Goal: Information Seeking & Learning: Learn about a topic

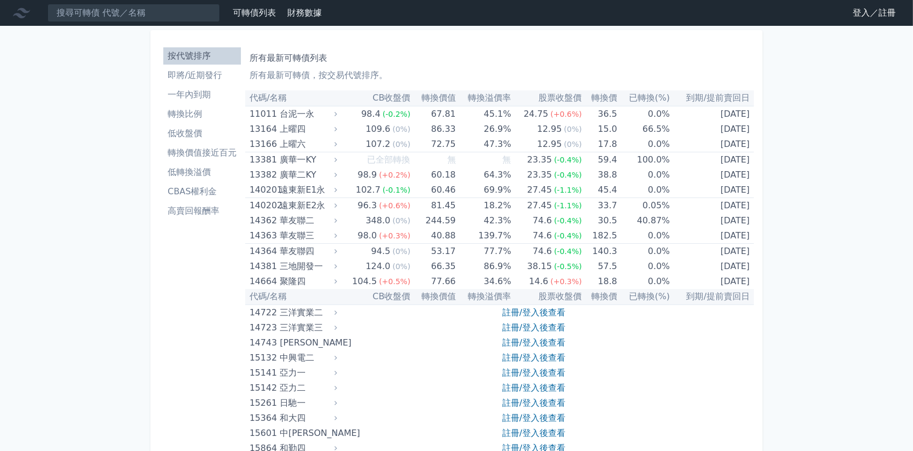
click at [180, 114] on li "轉換比例" at bounding box center [202, 114] width 78 height 13
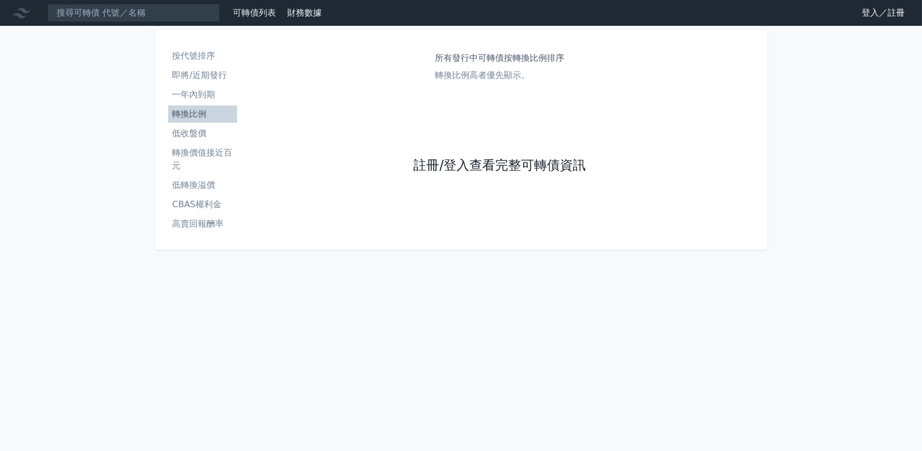
click at [436, 165] on link "註冊/登入查看完整可轉債資訊" at bounding box center [499, 165] width 172 height 17
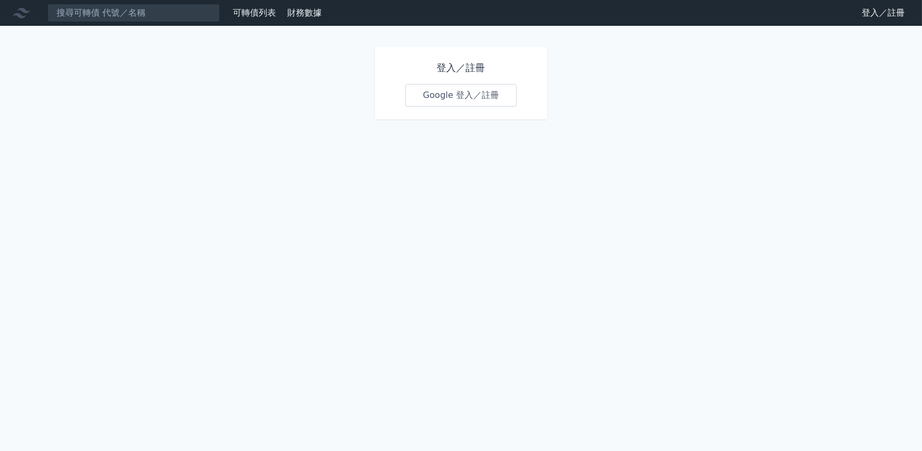
click at [427, 101] on link "Google 登入／註冊" at bounding box center [461, 95] width 112 height 23
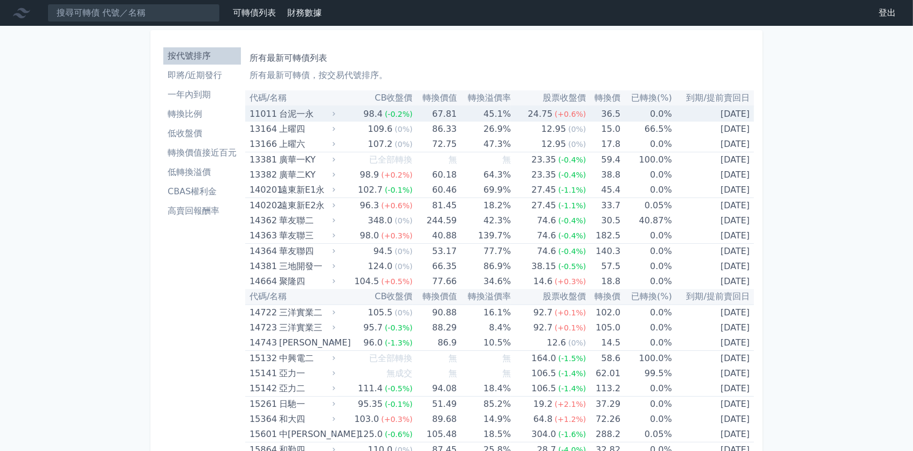
click at [600, 118] on td "36.5" at bounding box center [603, 114] width 34 height 16
